Goal: Transaction & Acquisition: Subscribe to service/newsletter

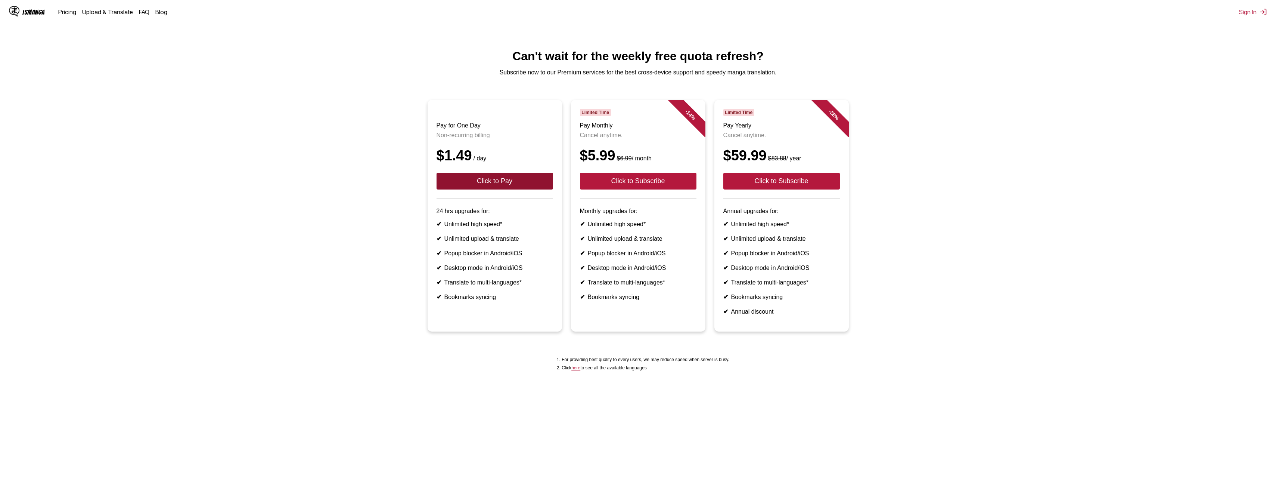
click at [517, 189] on button "Click to Pay" at bounding box center [495, 181] width 117 height 17
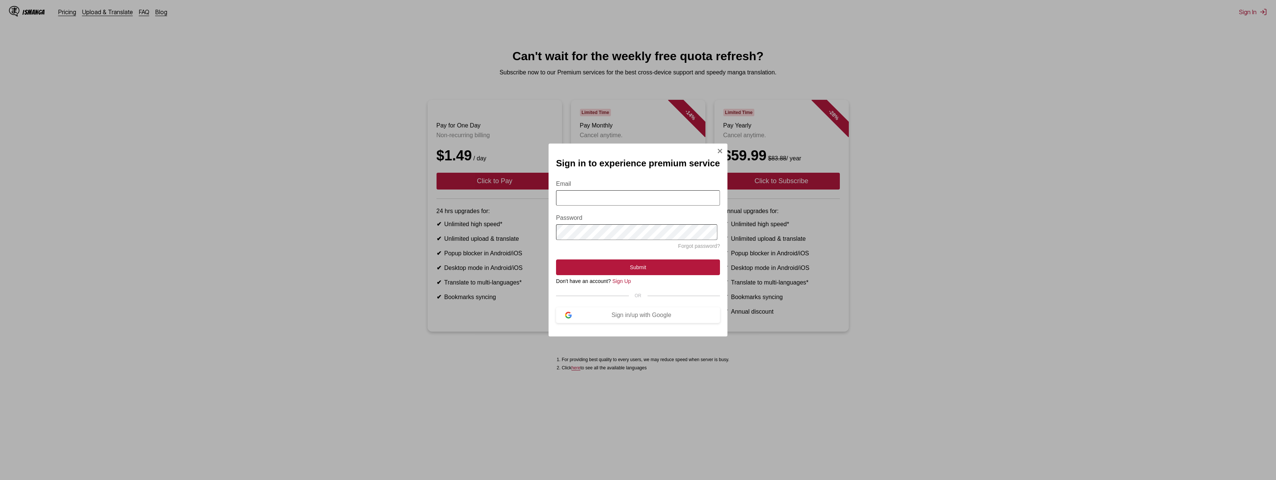
click at [578, 202] on input "Email" at bounding box center [638, 197] width 164 height 15
click at [606, 318] on div "Sign in/up with Google" at bounding box center [641, 315] width 139 height 7
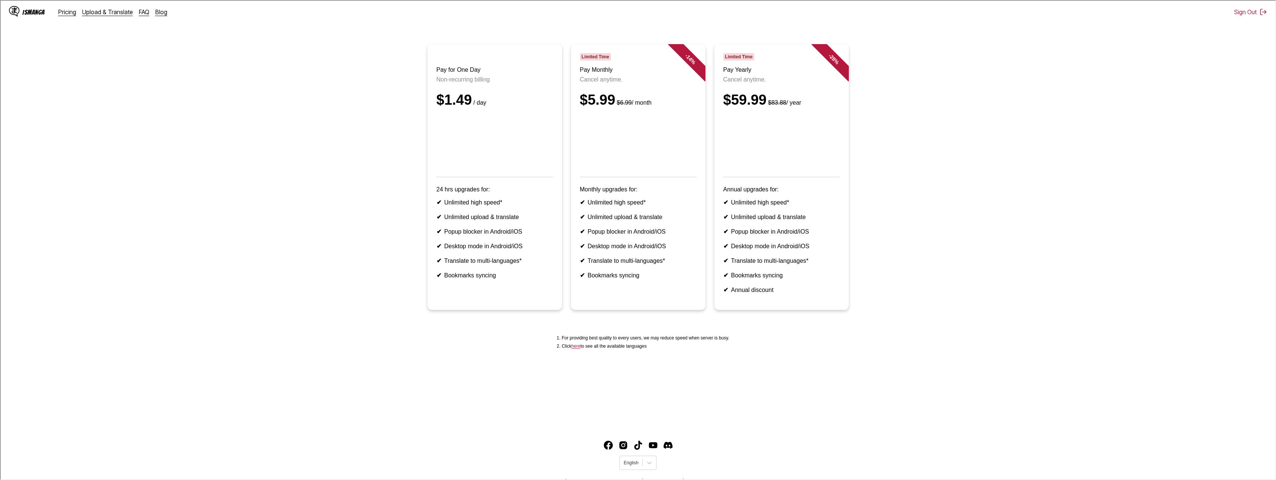
scroll to position [71, 0]
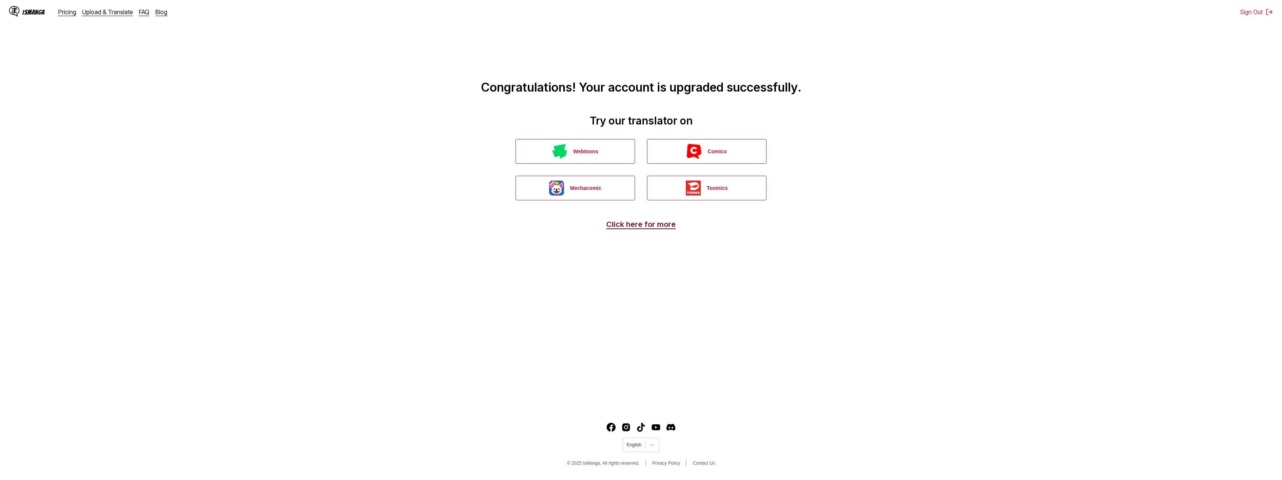
click at [633, 228] on link "Click here for more" at bounding box center [640, 224] width 69 height 9
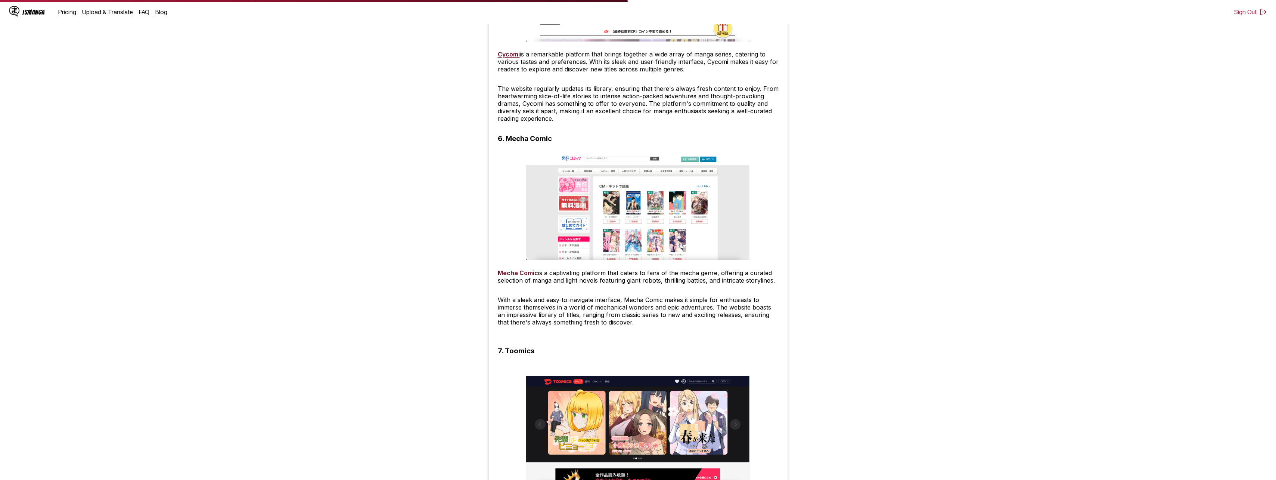
scroll to position [1606, 0]
